Goal: Task Accomplishment & Management: Use online tool/utility

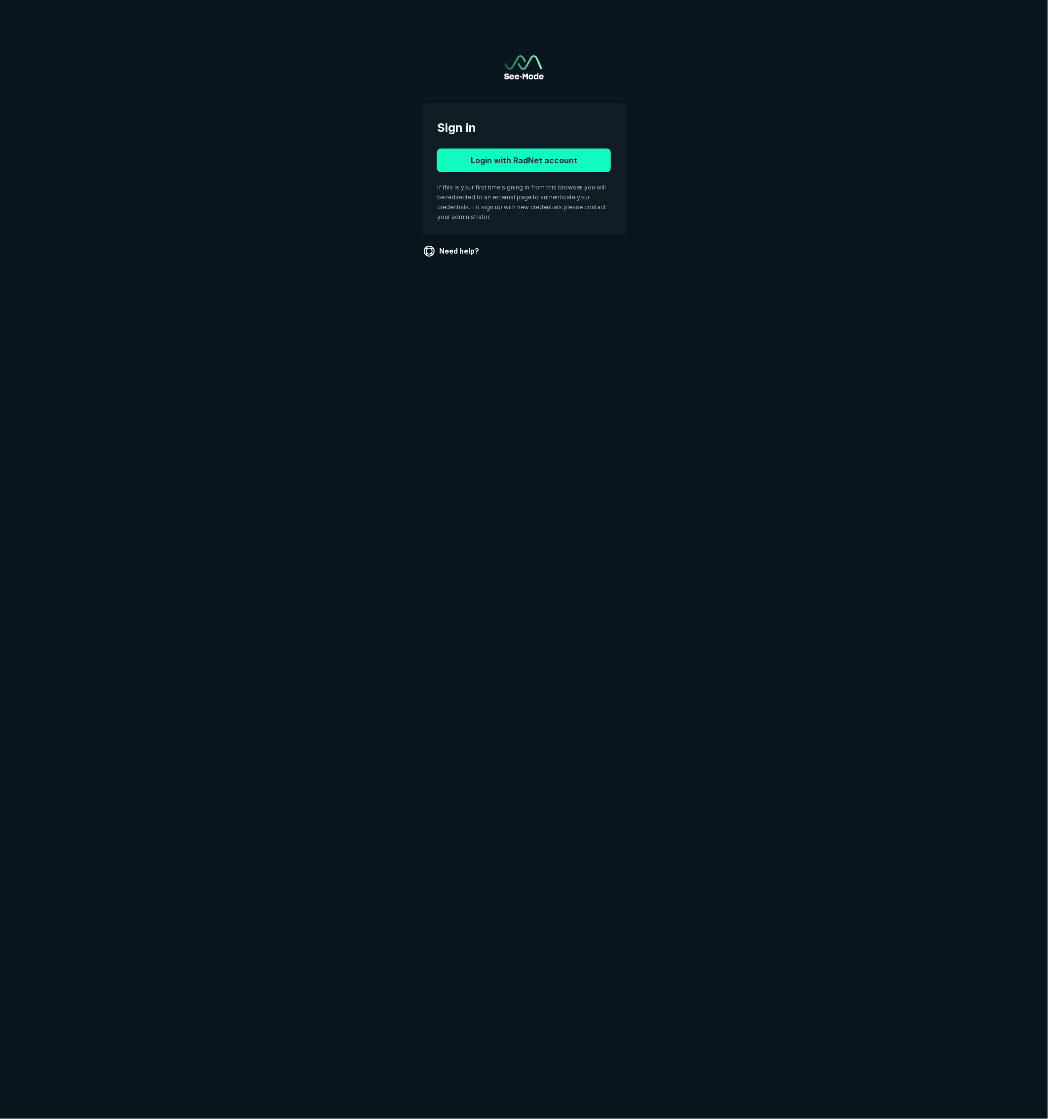
click at [551, 171] on button "Login with RadNet account" at bounding box center [524, 160] width 174 height 24
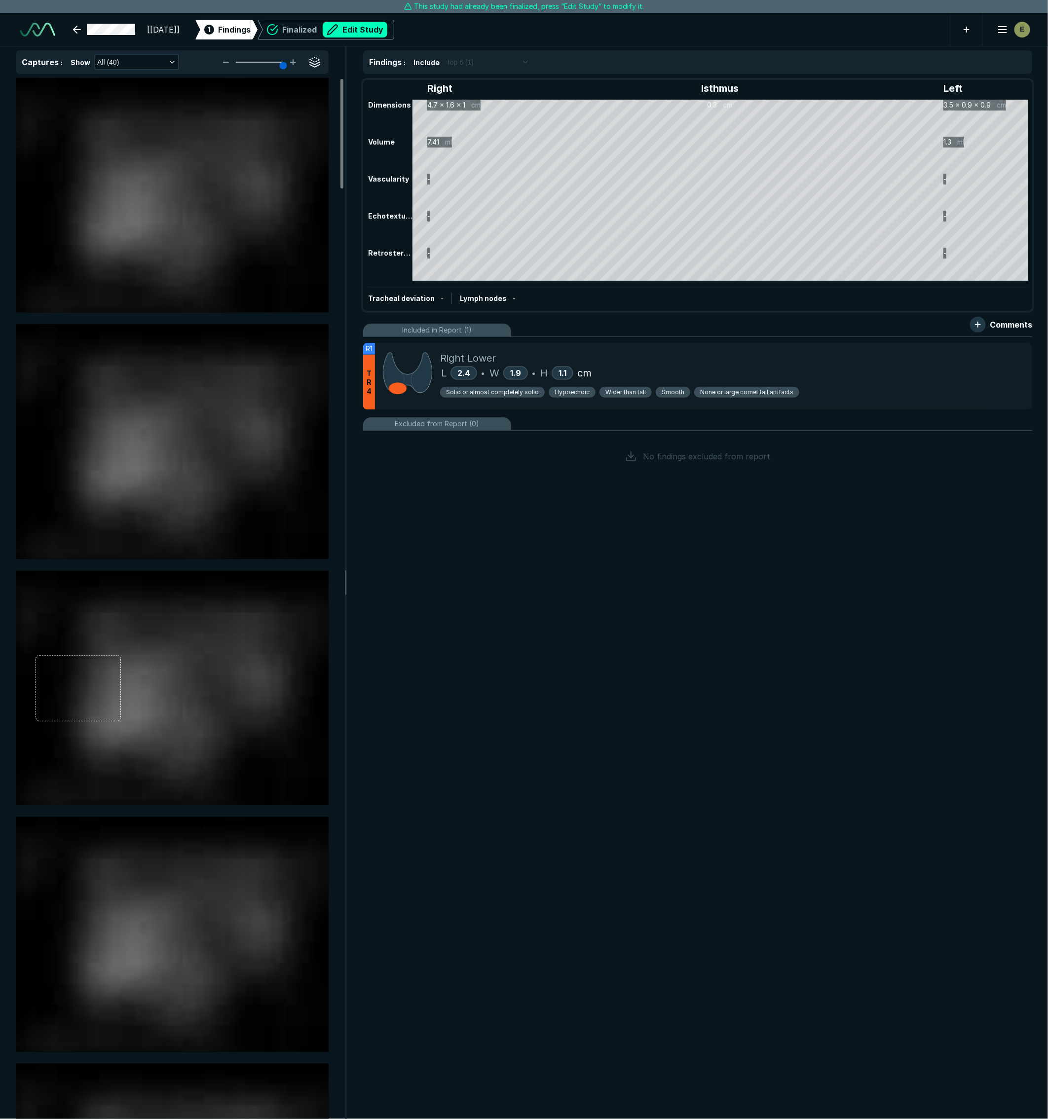
scroll to position [2277, 4274]
